Goal: Task Accomplishment & Management: Manage account settings

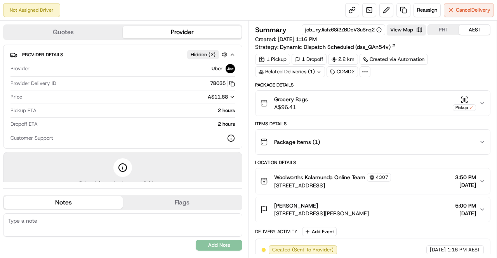
click at [417, 80] on div "Summary job_nyJiafz6Si2ZBDcV3uSnq2 View Map PHT AEST Created: [DATE] 1:16 PM St…" at bounding box center [372, 151] width 235 height 255
click at [383, 6] on button at bounding box center [386, 10] width 14 height 14
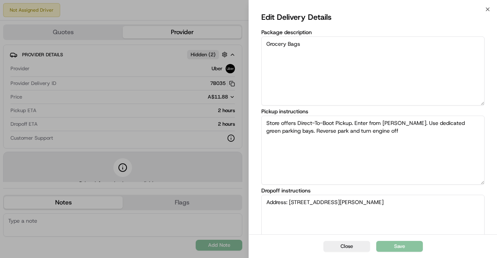
click at [324, 142] on textarea "Store offers Direct-To-Boot Pickup. Enter from [PERSON_NAME]. Use dedicated gre…" at bounding box center [372, 150] width 223 height 69
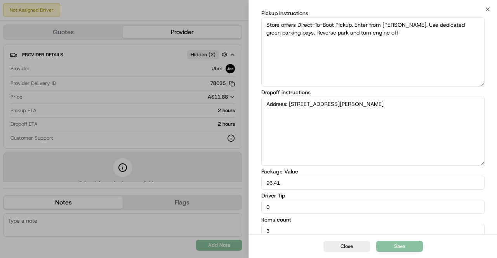
scroll to position [99, 0]
click at [268, 102] on textarea "Address: [STREET_ADDRESS][PERSON_NAME]" at bounding box center [372, 130] width 223 height 69
click at [264, 103] on textarea "Address: [STREET_ADDRESS][PERSON_NAME]" at bounding box center [372, 130] width 223 height 69
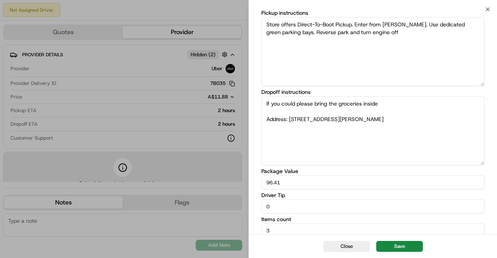
drag, startPoint x: 269, startPoint y: 103, endPoint x: 250, endPoint y: 104, distance: 19.0
click at [250, 104] on div "Edit Delivery Details Package description Grocery Bags Pickup instructions Stor…" at bounding box center [373, 75] width 248 height 328
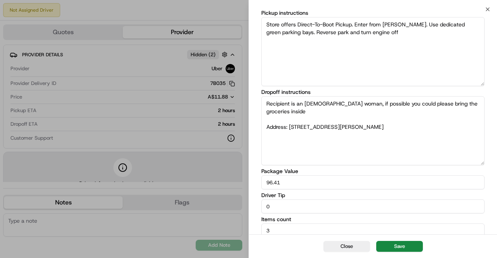
click at [385, 103] on textarea "Recipient is an [DEMOGRAPHIC_DATA] woman, if possible you could please bring th…" at bounding box center [372, 130] width 223 height 69
click at [396, 103] on textarea "Recipient is an [DEMOGRAPHIC_DATA] woman, if possible could please bring the gr…" at bounding box center [372, 130] width 223 height 69
click at [375, 114] on textarea "Recipient is an [DEMOGRAPHIC_DATA] woman, if possible could you please bring th…" at bounding box center [372, 130] width 223 height 69
click at [390, 127] on textarea "Recipient is an [DEMOGRAPHIC_DATA] woman, if possible could you please bring th…" at bounding box center [372, 130] width 223 height 69
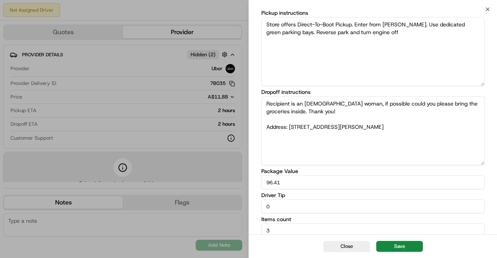
click at [334, 115] on textarea "Recipient is an [DEMOGRAPHIC_DATA] woman, if possible could you please bring th…" at bounding box center [372, 130] width 223 height 69
click at [321, 111] on textarea "Recipient is an [DEMOGRAPHIC_DATA] woman, if possible could you please bring th…" at bounding box center [372, 130] width 223 height 69
type textarea "Recipient is an [DEMOGRAPHIC_DATA] woman, if possible could you please bring th…"
click at [407, 246] on button "Save" at bounding box center [399, 246] width 47 height 11
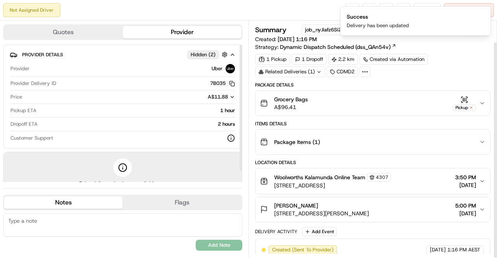
scroll to position [23, 0]
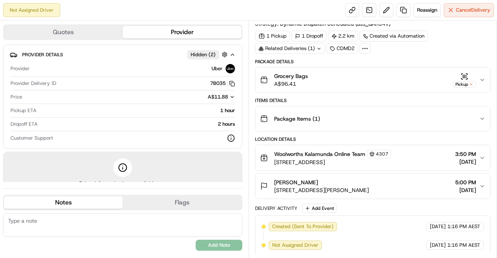
click at [483, 178] on button "[PERSON_NAME] [STREET_ADDRESS][PERSON_NAME] 5:00 PM [DATE]" at bounding box center [372, 186] width 234 height 25
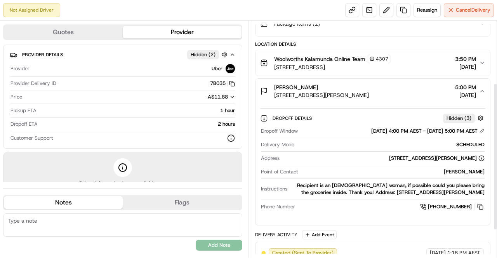
scroll to position [97, 0]
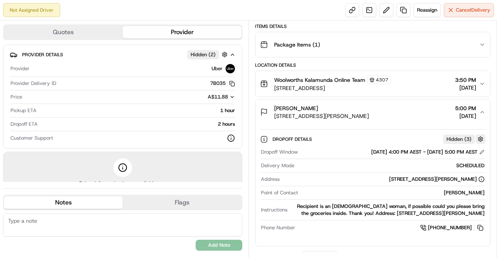
click at [482, 135] on button "button" at bounding box center [480, 139] width 10 height 10
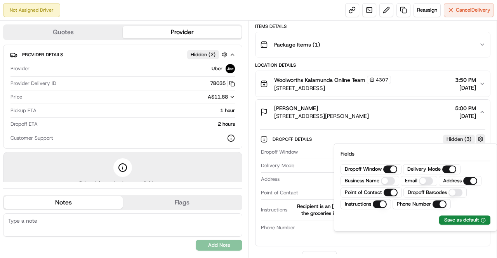
click at [482, 135] on button "button" at bounding box center [480, 139] width 10 height 10
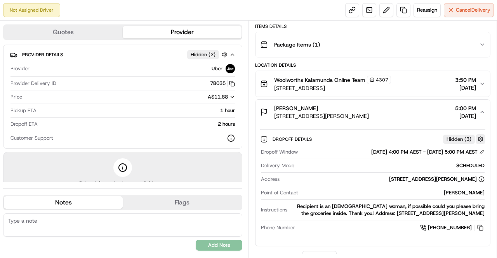
scroll to position [0, 0]
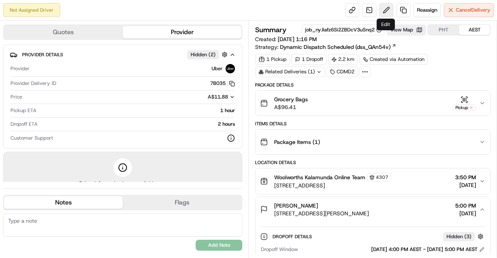
click at [384, 8] on button at bounding box center [386, 10] width 14 height 14
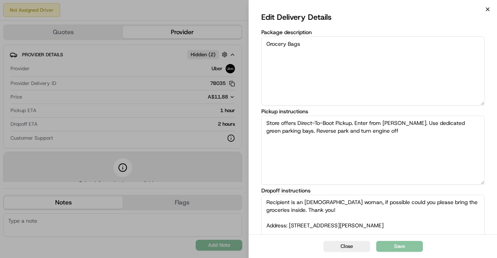
click at [488, 8] on icon "button" at bounding box center [487, 9] width 6 height 6
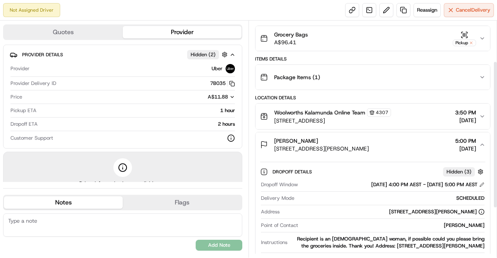
scroll to position [65, 0]
click at [480, 169] on button "button" at bounding box center [480, 171] width 10 height 10
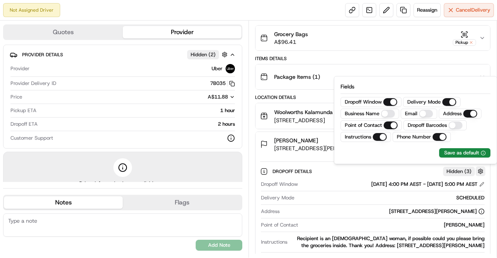
click at [480, 169] on button "button" at bounding box center [480, 171] width 10 height 10
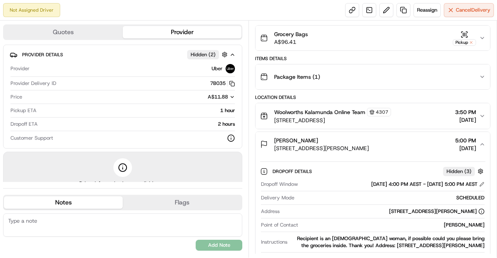
click at [481, 66] on button "Package Items ( 1 )" at bounding box center [372, 76] width 234 height 25
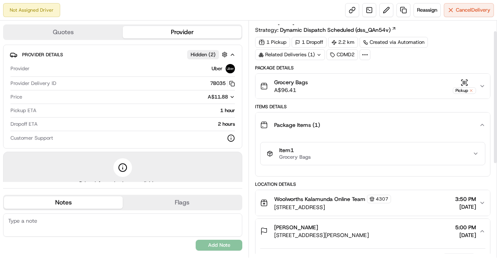
scroll to position [19, 0]
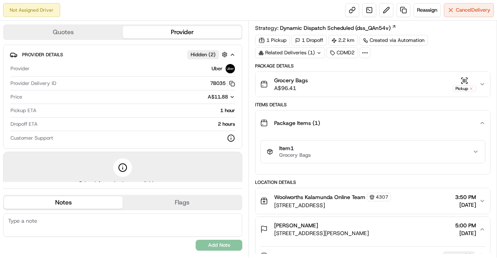
click at [484, 85] on icon "button" at bounding box center [482, 84] width 6 height 6
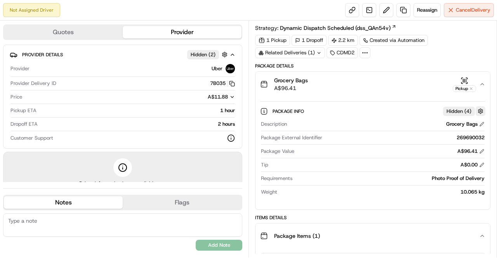
click at [482, 107] on button "button" at bounding box center [480, 111] width 10 height 10
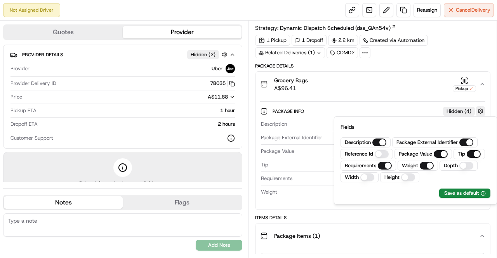
click at [482, 107] on button "button" at bounding box center [480, 111] width 10 height 10
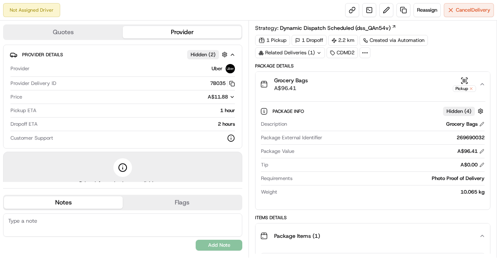
click at [471, 178] on div "Photo Proof of Delivery" at bounding box center [389, 178] width 189 height 7
